Goal: Task Accomplishment & Management: Use online tool/utility

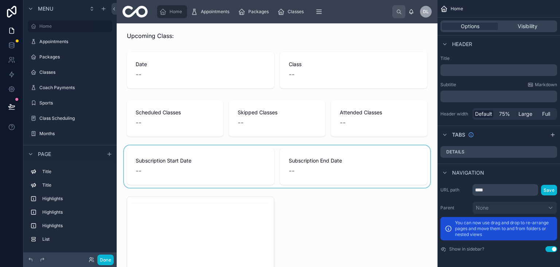
scroll to position [42, 0]
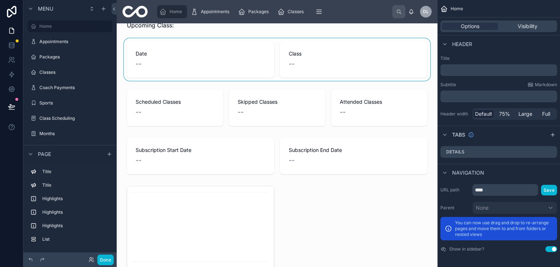
click at [224, 51] on div at bounding box center [277, 59] width 309 height 42
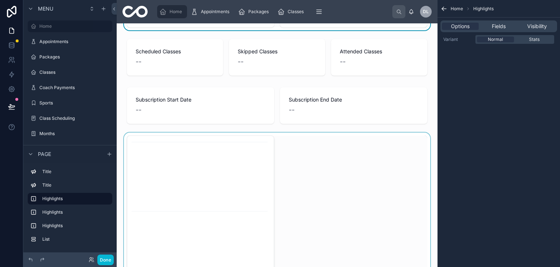
scroll to position [126, 0]
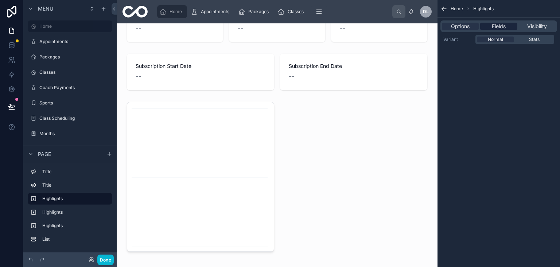
click at [494, 23] on span "Fields" at bounding box center [499, 26] width 14 height 7
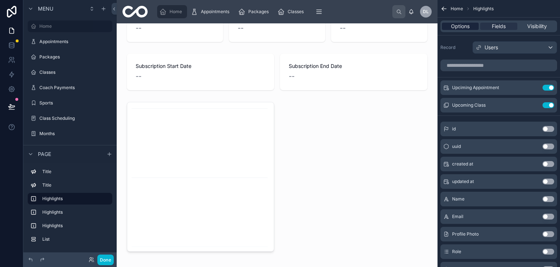
click at [454, 27] on span "Options" at bounding box center [460, 26] width 19 height 7
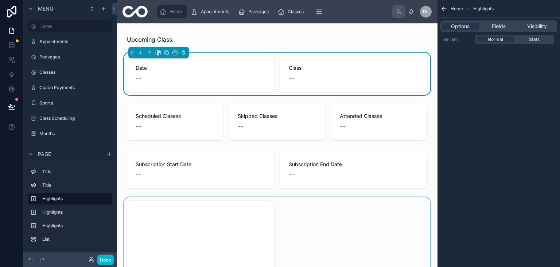
scroll to position [168, 0]
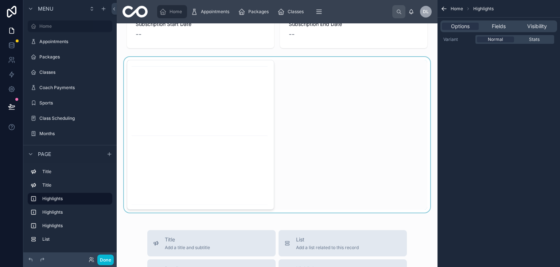
click at [231, 130] on div at bounding box center [277, 134] width 309 height 155
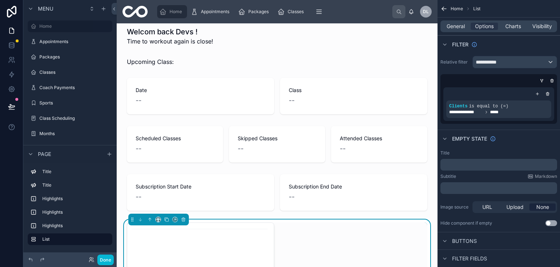
scroll to position [0, 0]
